Goal: Navigation & Orientation: Go to known website

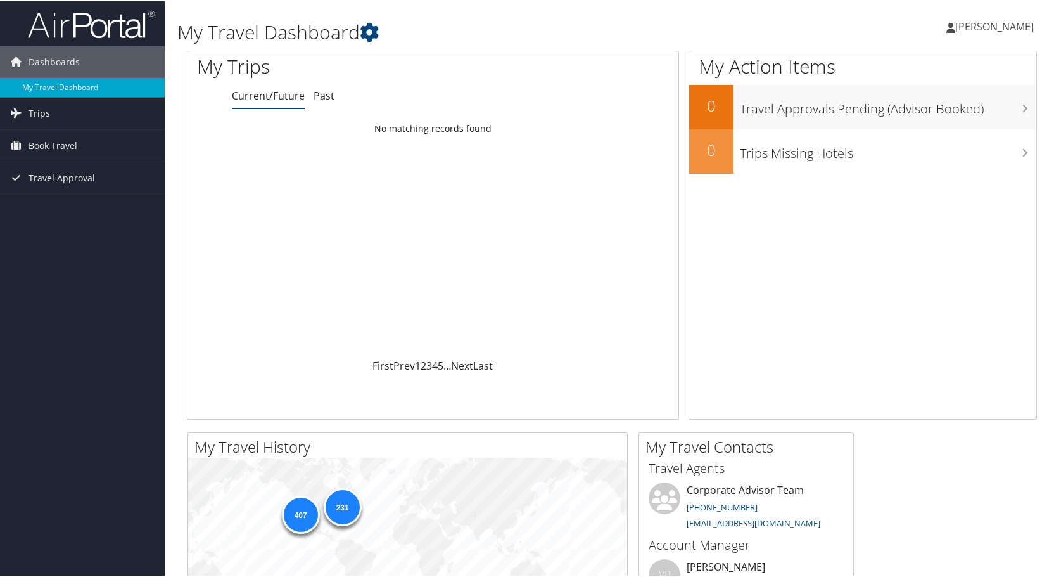
click at [994, 22] on span "[PERSON_NAME]" at bounding box center [995, 25] width 79 height 14
click at [916, 67] on link "My Settings" at bounding box center [961, 70] width 141 height 22
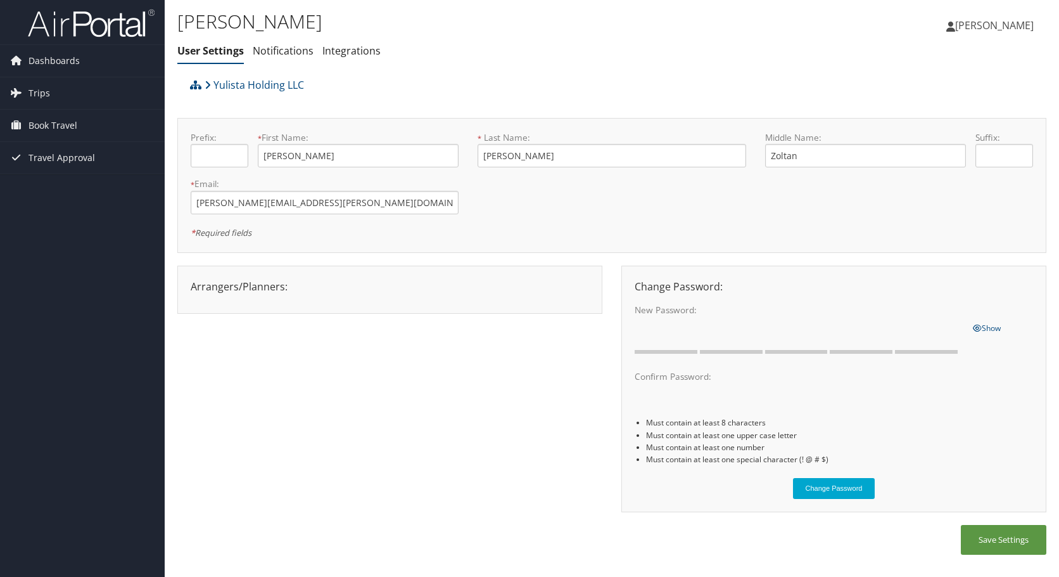
click at [995, 19] on span "[PERSON_NAME]" at bounding box center [995, 25] width 79 height 14
click at [931, 105] on link "View Travel Profile" at bounding box center [962, 113] width 141 height 22
